Goal: Information Seeking & Learning: Understand process/instructions

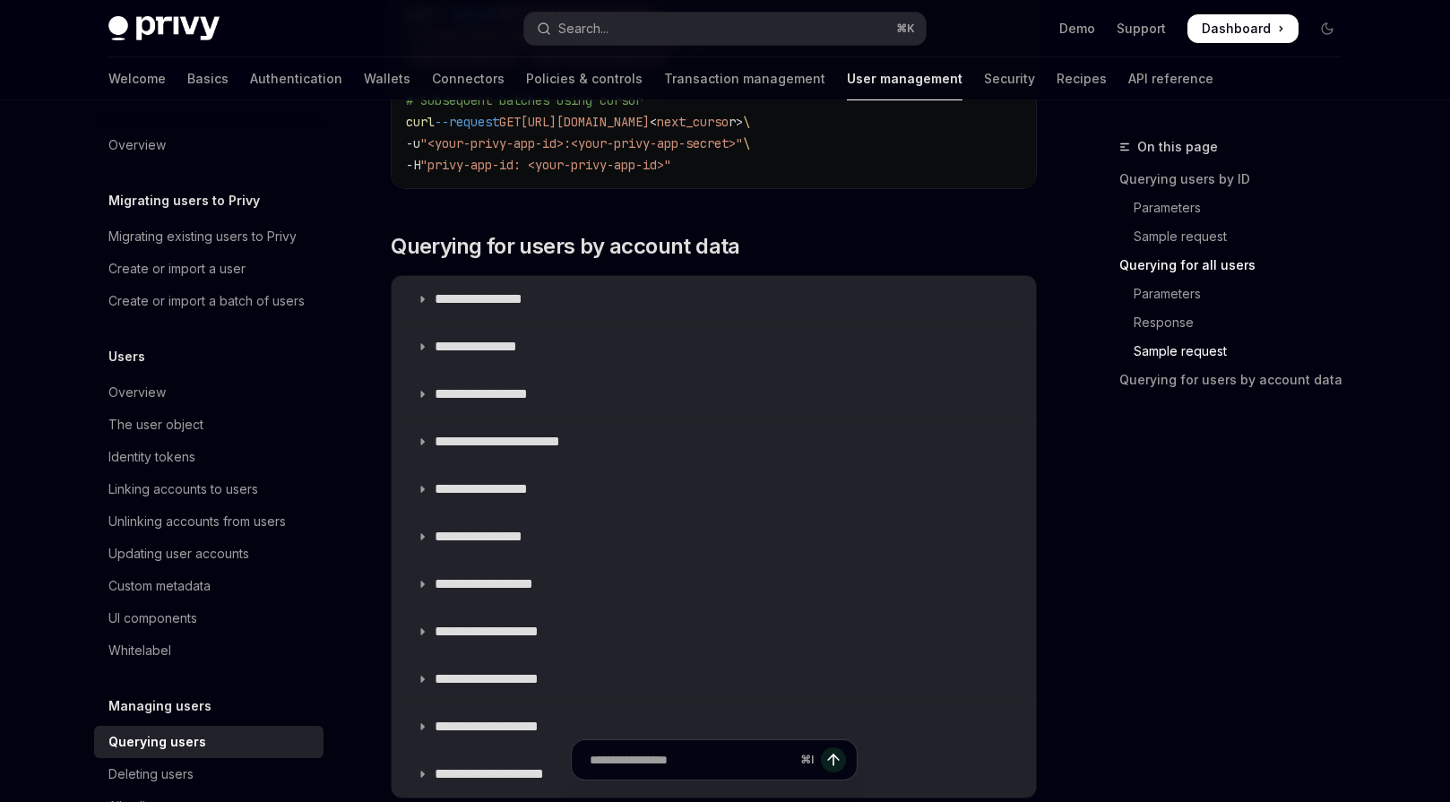
scroll to position [1523, 0]
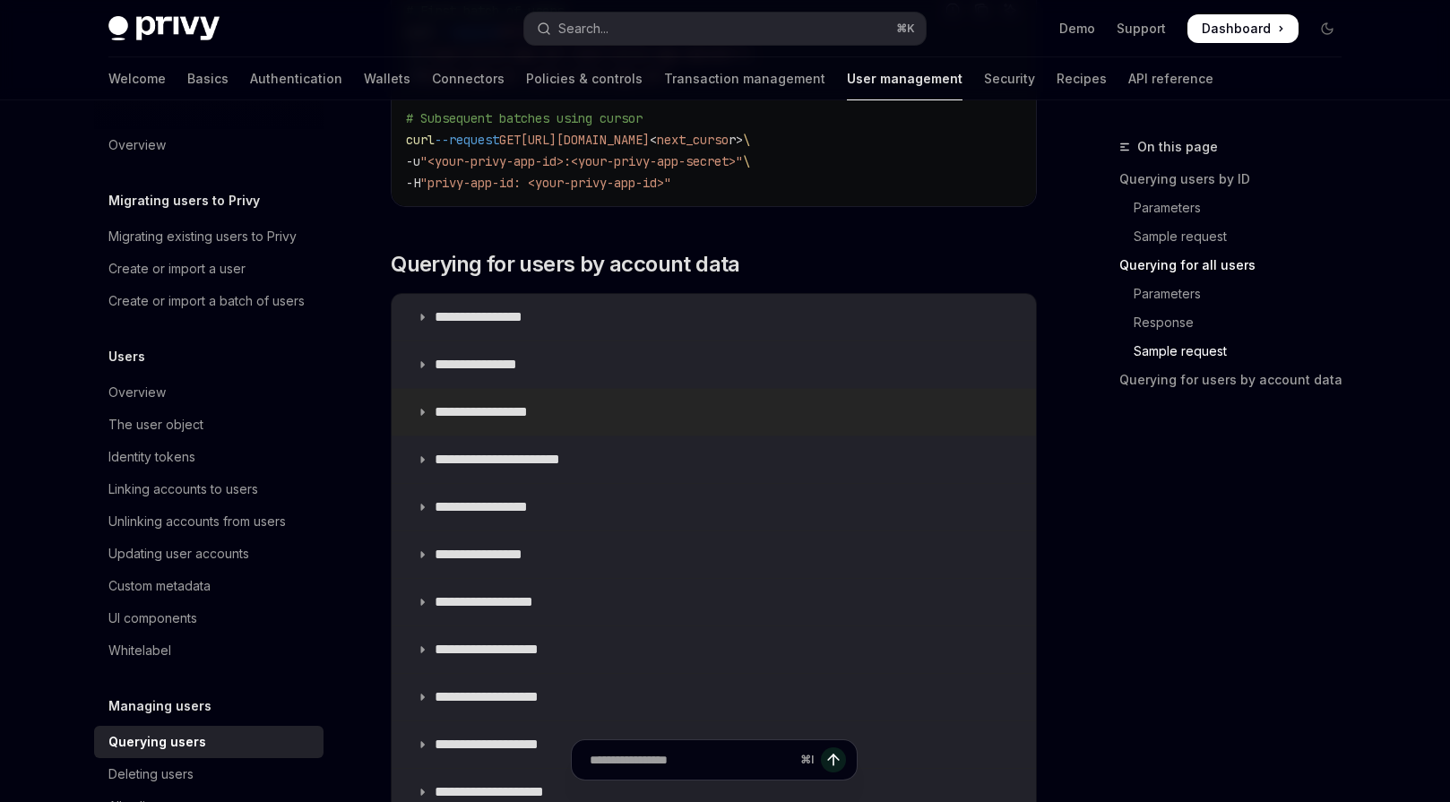
click at [655, 417] on summary "**********" at bounding box center [714, 412] width 644 height 47
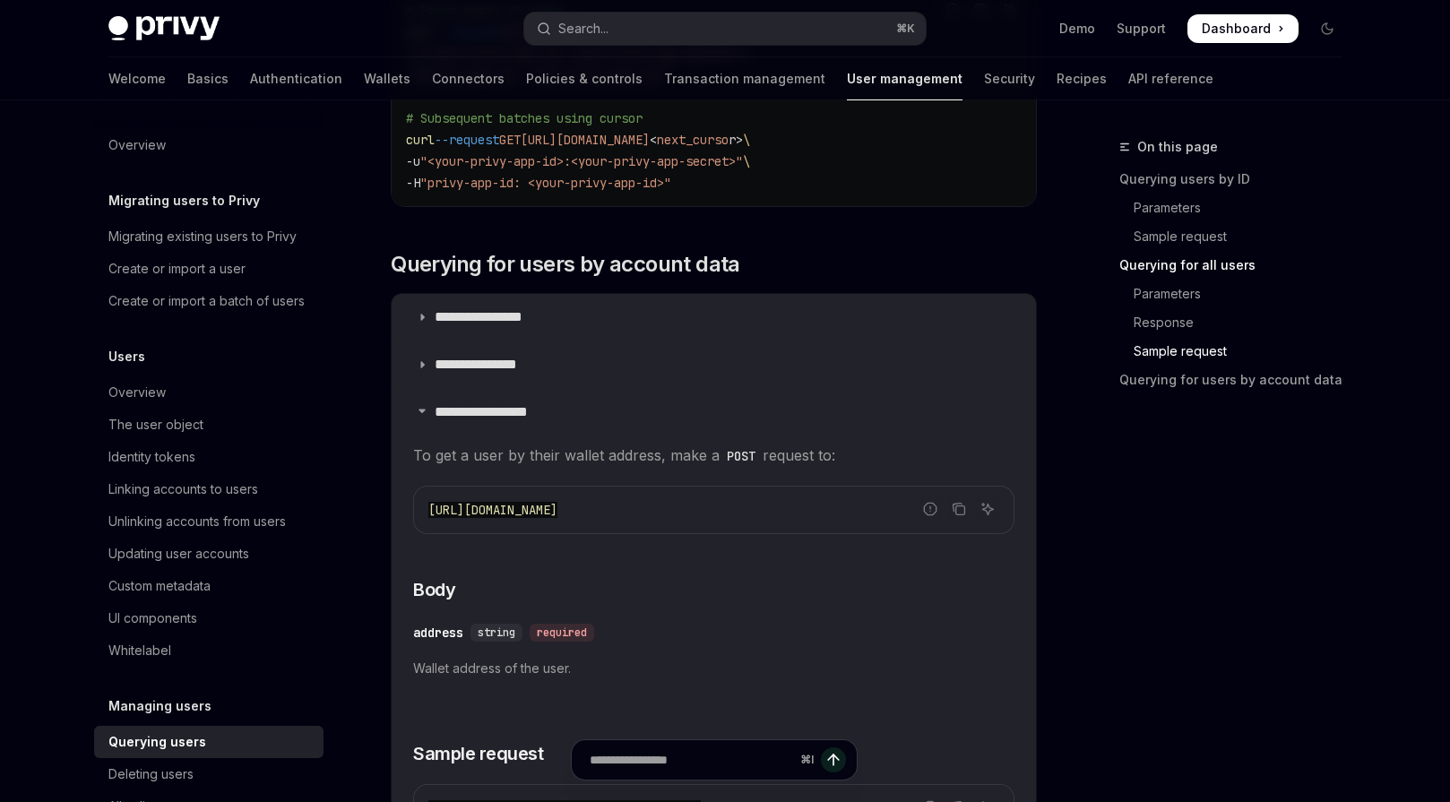
click at [557, 502] on span "[URL][DOMAIN_NAME]" at bounding box center [492, 510] width 129 height 16
click at [692, 519] on code "[URL][DOMAIN_NAME]" at bounding box center [713, 510] width 571 height 22
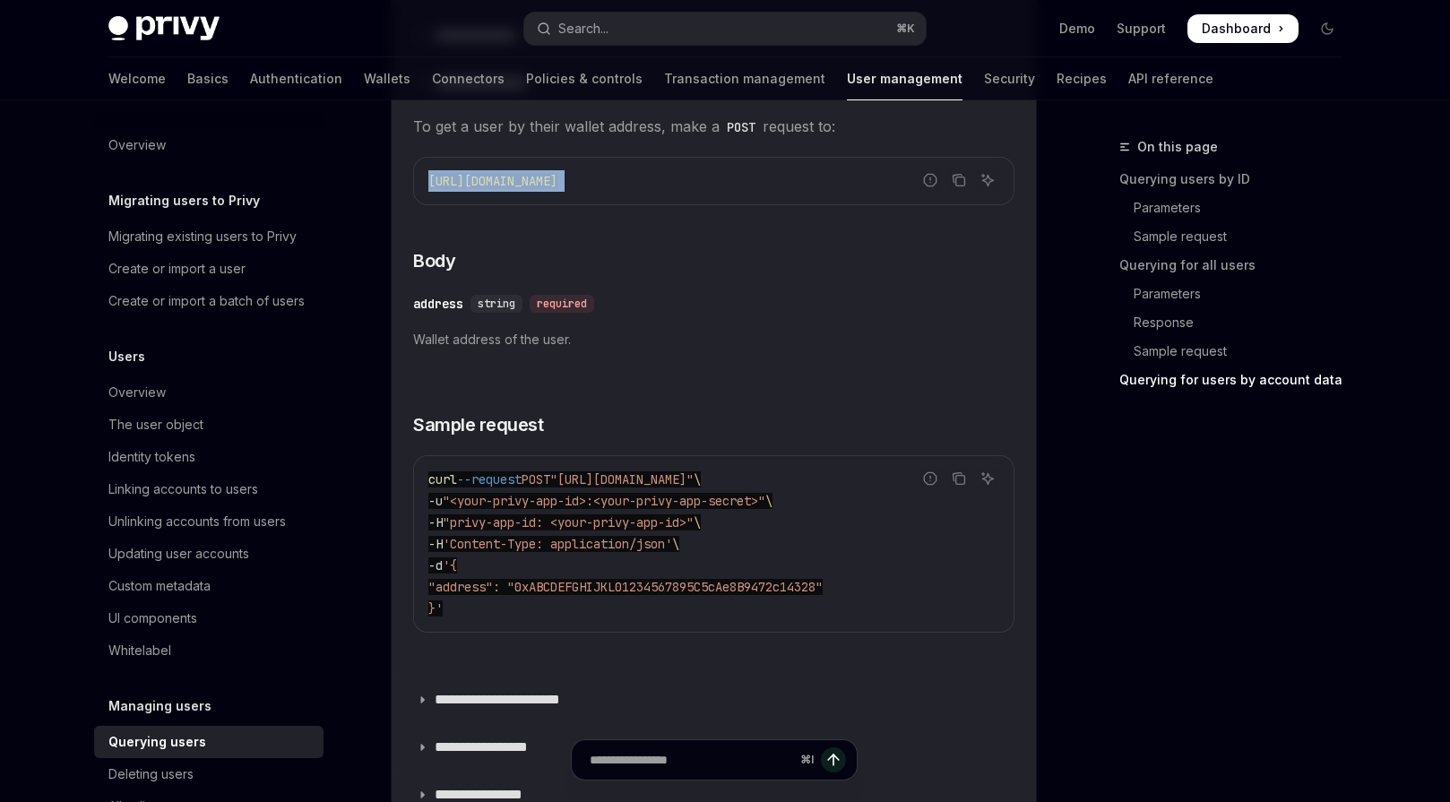
scroll to position [1848, 0]
click at [483, 591] on span ""address": "0xABCDEFGHIJKL01234567895C5cAe8B9472c14328"" at bounding box center [625, 590] width 394 height 16
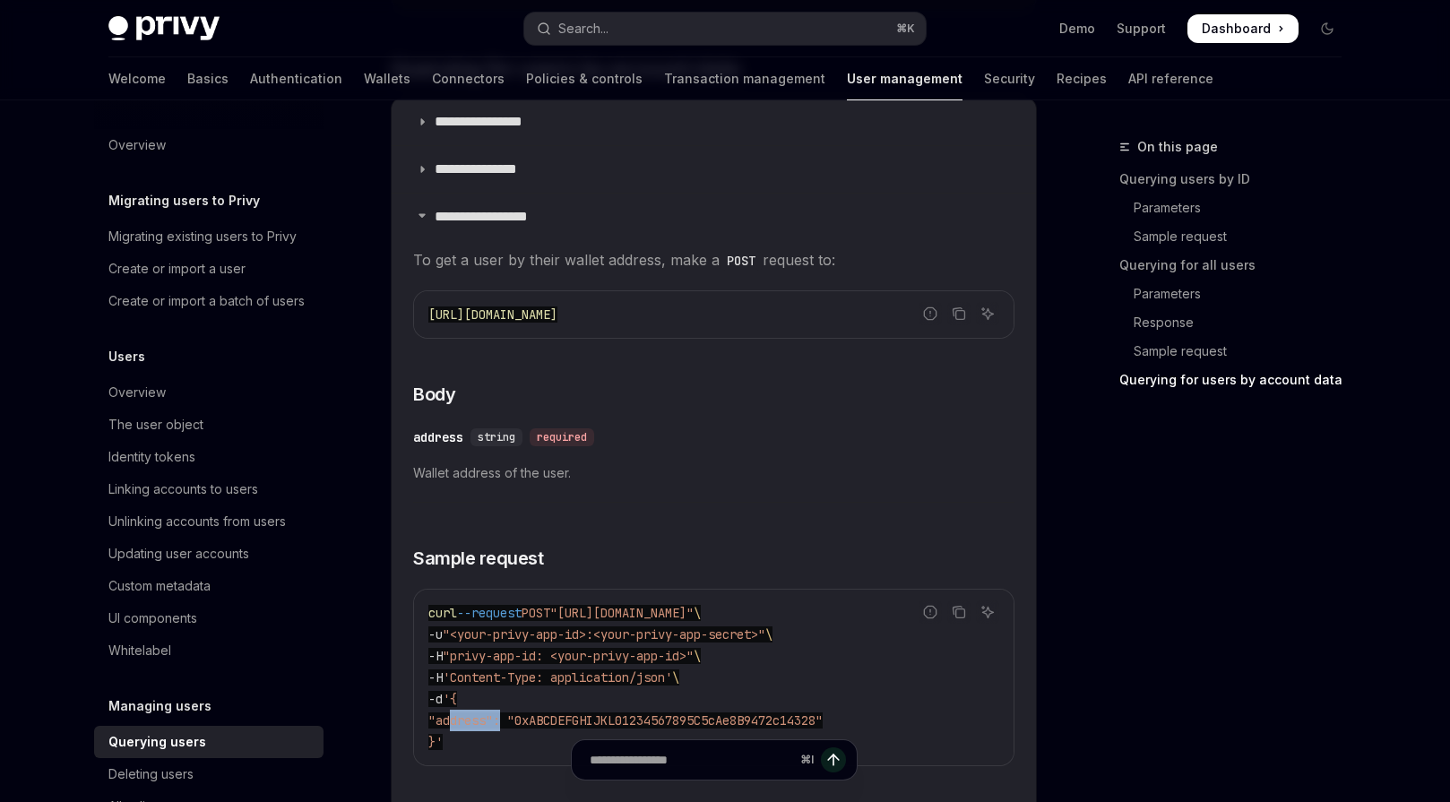
scroll to position [1708, 0]
